Goal: Task Accomplishment & Management: Manage account settings

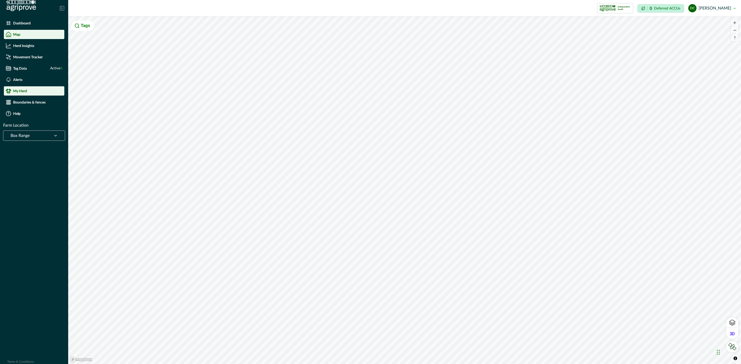
click at [22, 91] on p "My Herd" at bounding box center [20, 91] width 14 height 4
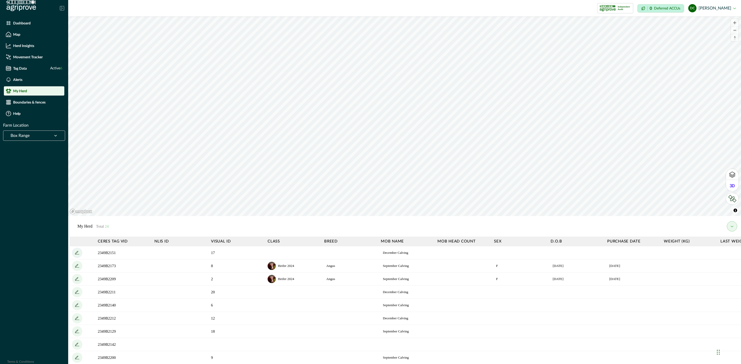
click at [75, 253] on icon "add" at bounding box center [77, 253] width 8 height 8
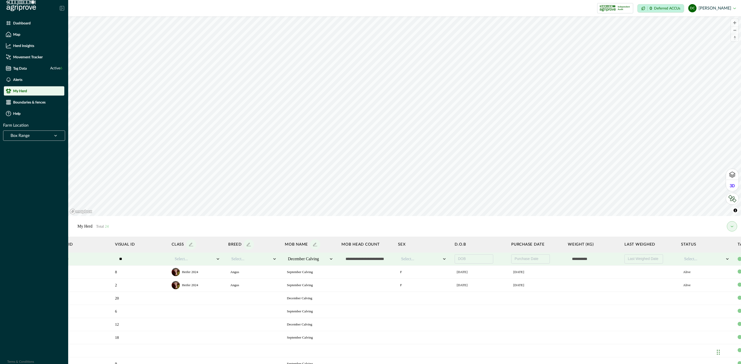
scroll to position [0, 154]
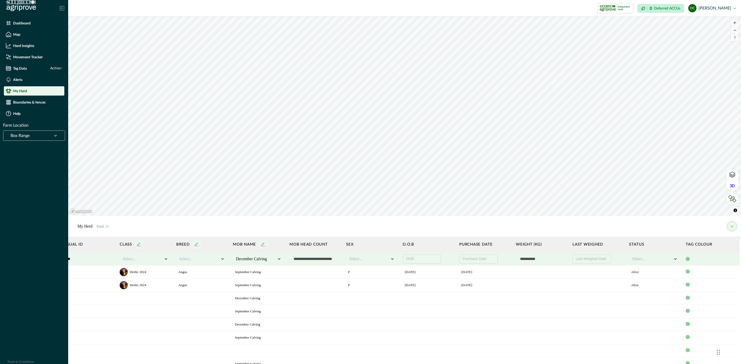
click at [584, 258] on div at bounding box center [710, 259] width 51 height 4
click at [584, 261] on div at bounding box center [710, 259] width 51 height 4
click at [584, 260] on div at bounding box center [687, 259] width 4 height 4
click at [584, 269] on div at bounding box center [700, 268] width 5 height 5
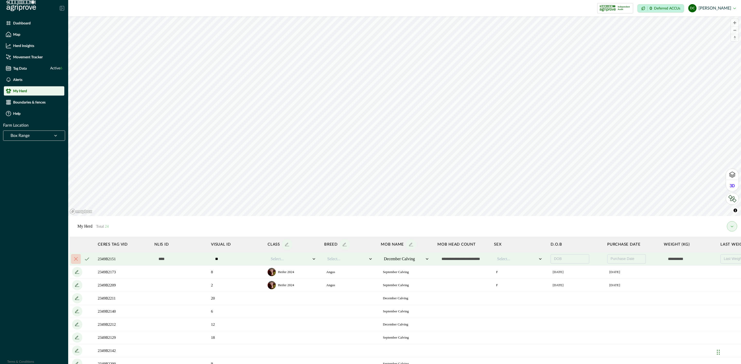
click at [87, 258] on icon "cancel" at bounding box center [87, 259] width 4 height 3
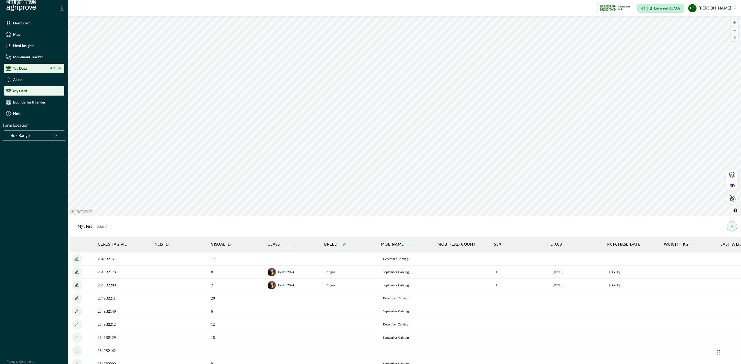
click at [24, 66] on div "Tag Data Active 6" at bounding box center [34, 68] width 56 height 5
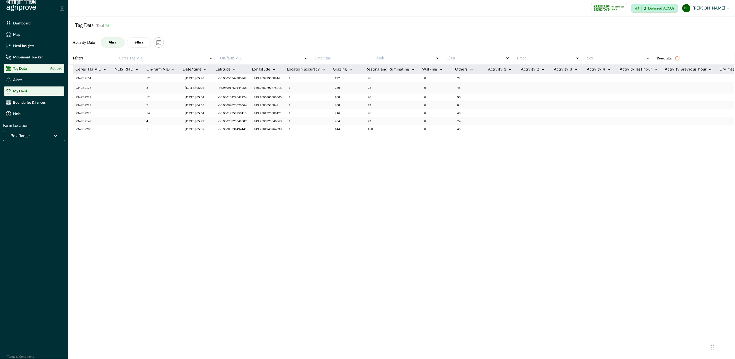
click at [32, 89] on div "My Herd" at bounding box center [34, 90] width 56 height 5
